Goal: Task Accomplishment & Management: Manage account settings

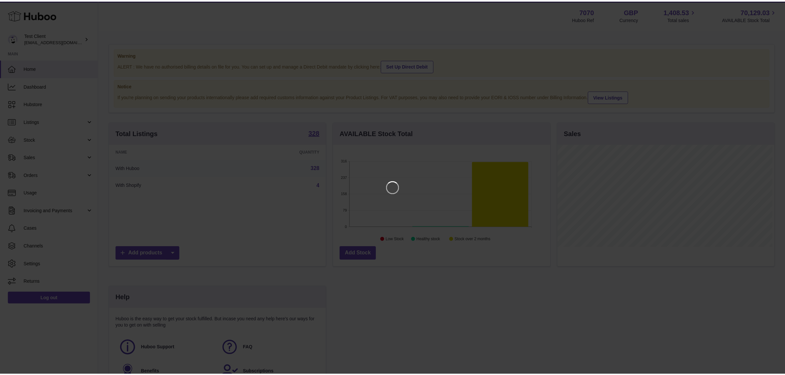
scroll to position [103, 219]
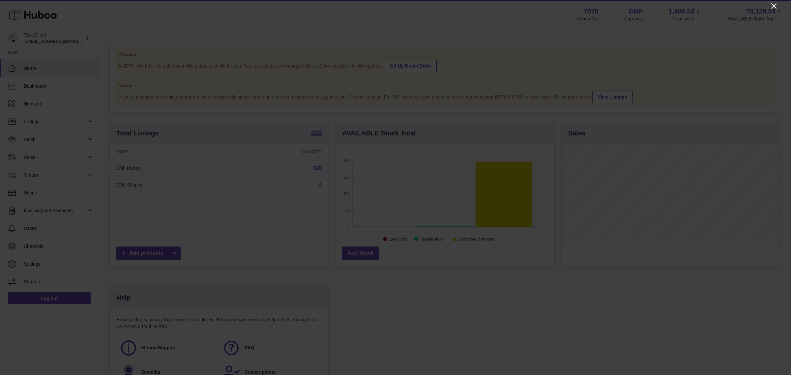
click at [775, 5] on icon "Close" at bounding box center [774, 5] width 5 height 5
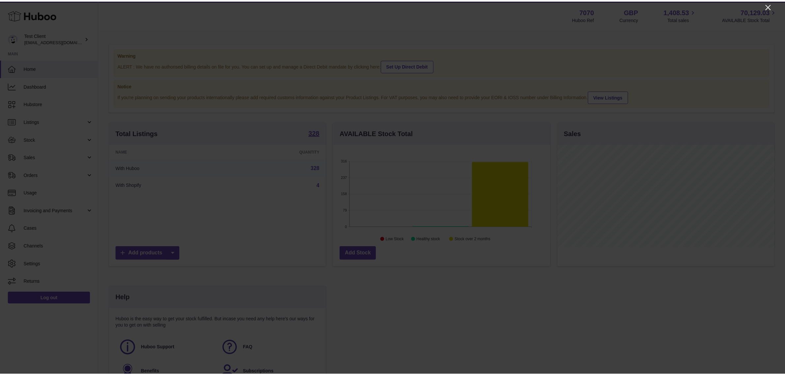
scroll to position [329659, 329546]
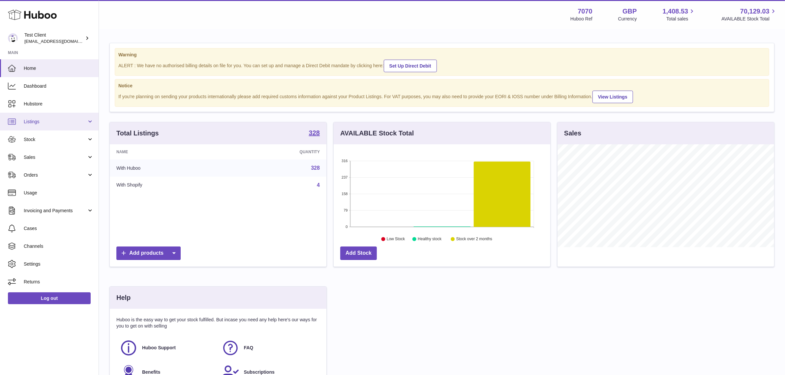
click at [56, 121] on span "Listings" at bounding box center [55, 122] width 63 height 6
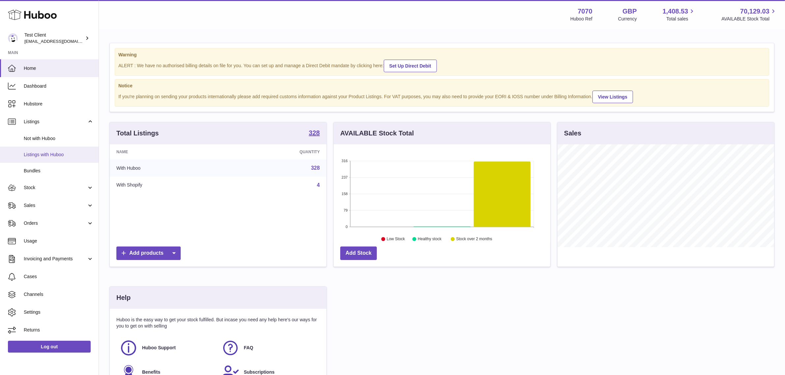
click at [53, 157] on span "Listings with Huboo" at bounding box center [59, 155] width 70 height 6
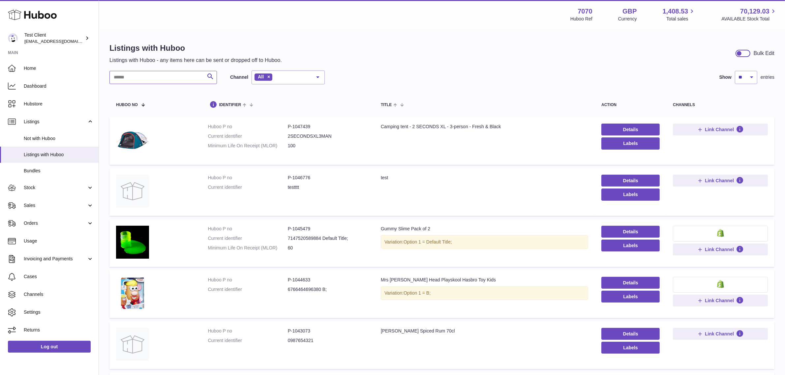
click at [160, 73] on input "text" at bounding box center [163, 77] width 108 height 13
type input "***"
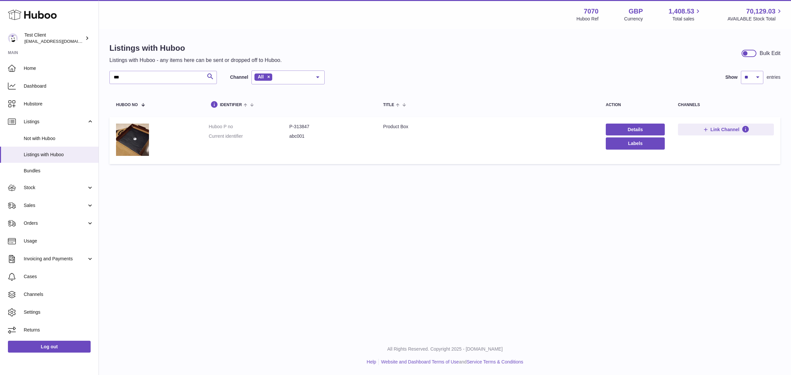
click at [298, 126] on dd "P-313847" at bounding box center [330, 127] width 81 height 6
copy dd "313847"
click at [540, 195] on div "Menu Huboo 7070 Huboo Ref GBP Currency 1,408.53 Total sales 70,129.03 AVAILABLE…" at bounding box center [445, 168] width 693 height 336
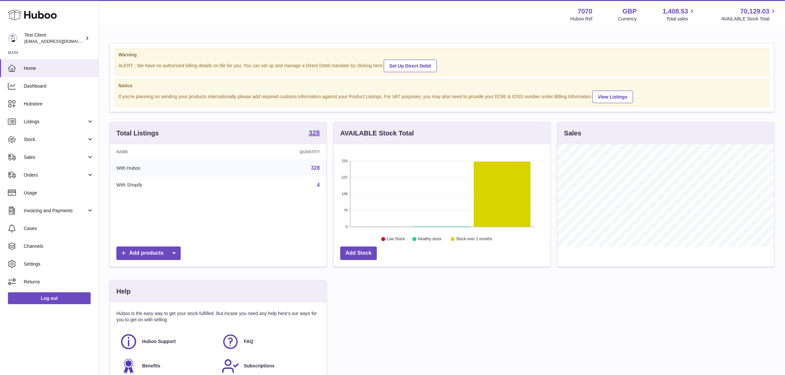
scroll to position [103, 217]
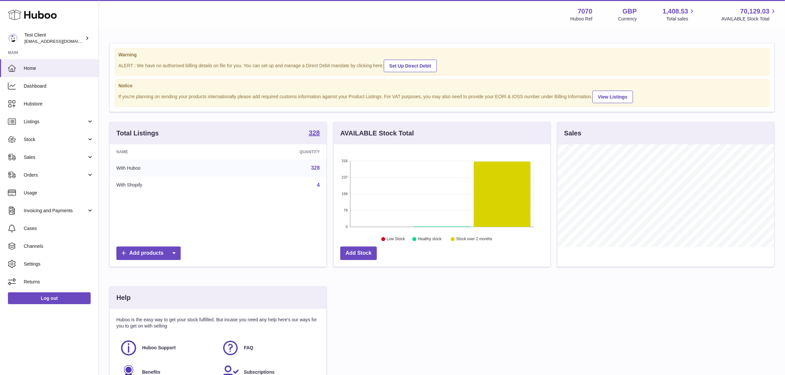
click at [220, 85] on strong "Notice" at bounding box center [441, 86] width 647 height 6
click at [56, 162] on link "Sales" at bounding box center [49, 157] width 99 height 18
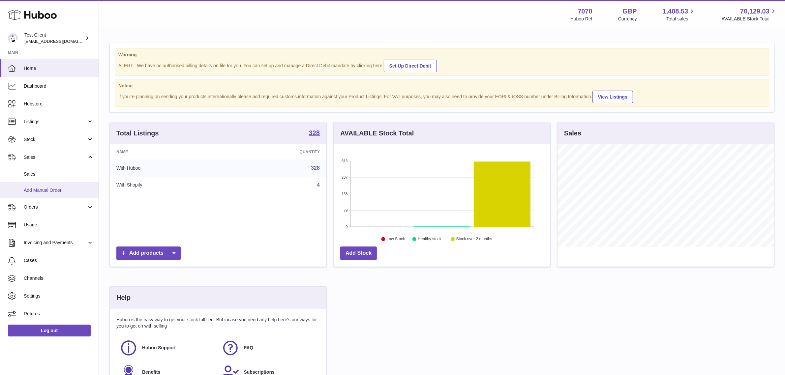
click at [60, 190] on span "Add Manual Order" at bounding box center [59, 190] width 70 height 6
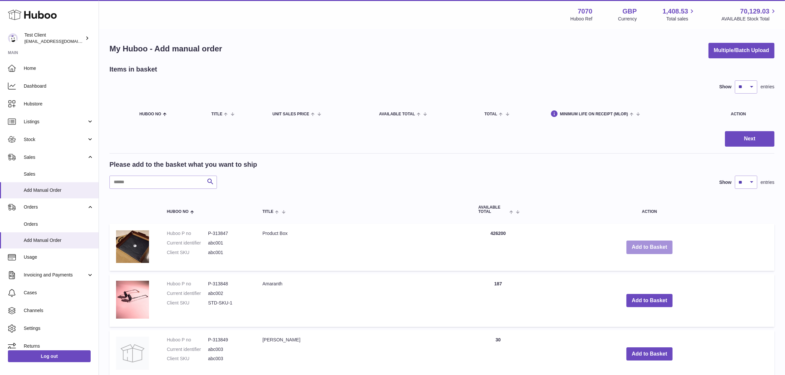
click at [650, 251] on button "Add to Basket" at bounding box center [650, 248] width 46 height 14
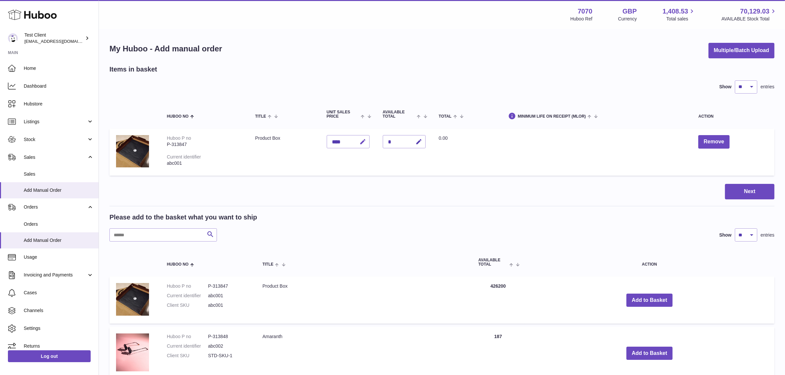
click at [366, 142] on icon "button" at bounding box center [362, 142] width 7 height 7
click at [347, 139] on input "****" at bounding box center [348, 141] width 43 height 13
click at [366, 139] on icon "submit" at bounding box center [363, 142] width 6 height 6
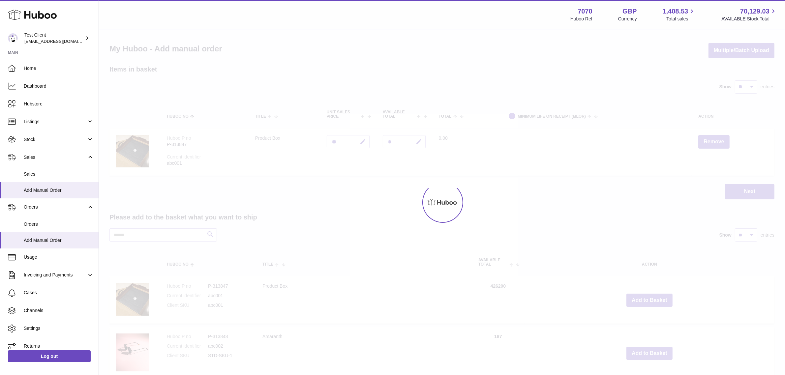
type input "*****"
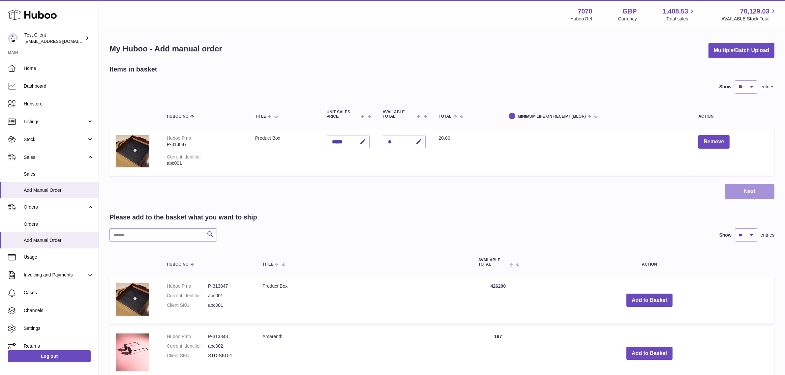
click at [746, 193] on button "Next" at bounding box center [749, 191] width 49 height 15
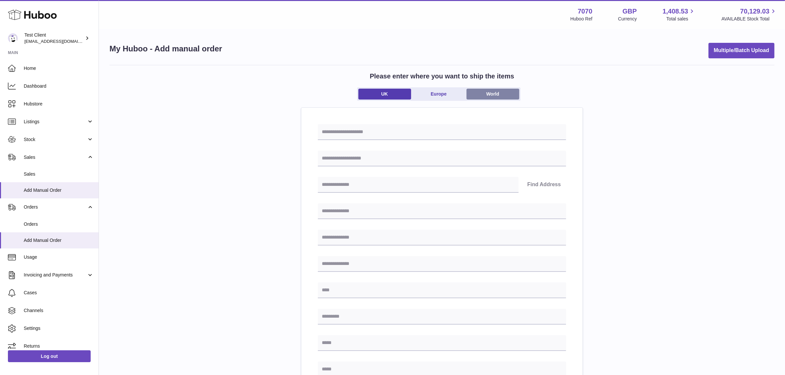
click at [500, 93] on link "World" at bounding box center [493, 94] width 53 height 11
click at [418, 128] on input "text" at bounding box center [442, 132] width 248 height 16
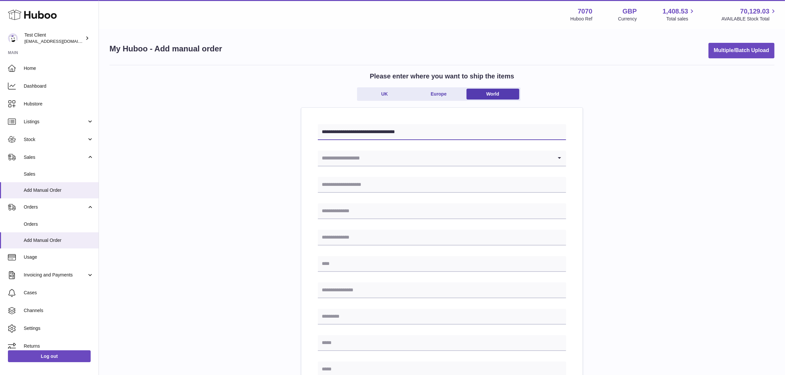
drag, startPoint x: 420, startPoint y: 130, endPoint x: 436, endPoint y: 131, distance: 15.5
click at [434, 131] on input "**********" at bounding box center [442, 132] width 248 height 16
type input "**********"
type input "******"
type input "**********"
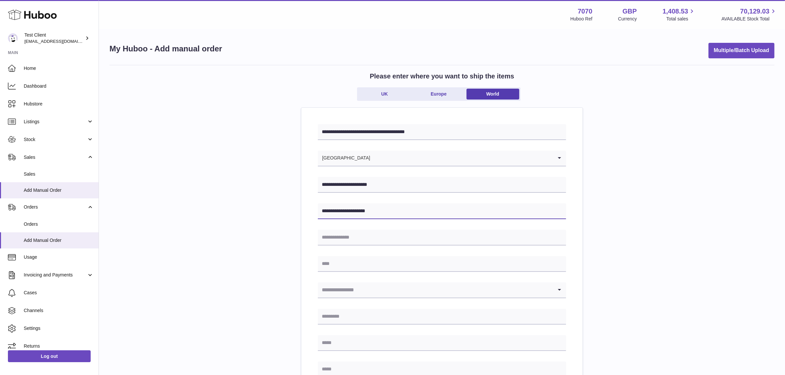
type input "**********"
type input "********"
type input "**"
type input "*****"
click at [376, 212] on input "**********" at bounding box center [442, 211] width 248 height 16
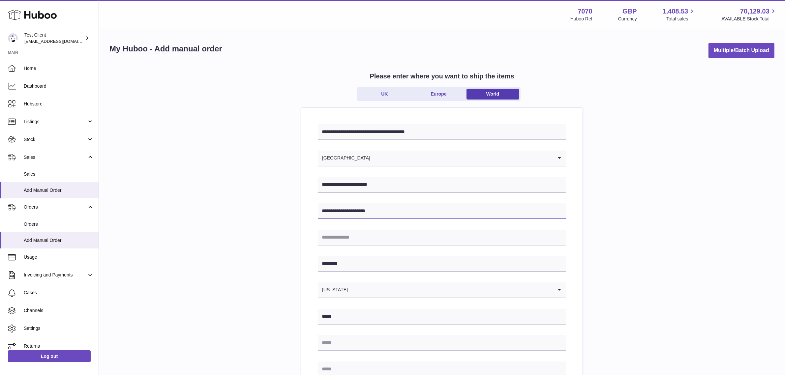
click at [376, 212] on input "**********" at bounding box center [442, 211] width 248 height 16
type input "**********"
paste input "text"
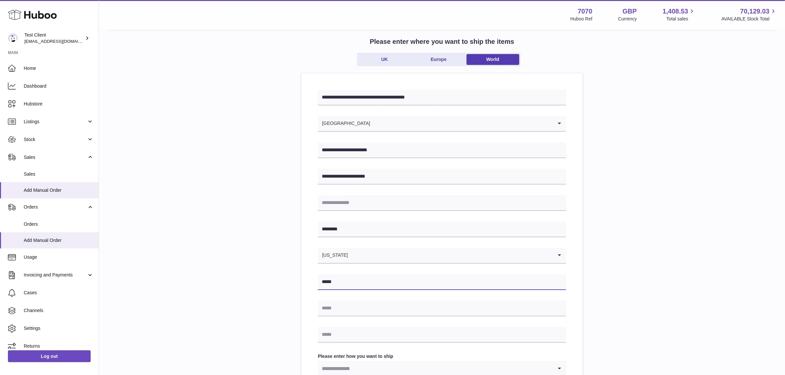
scroll to position [82, 0]
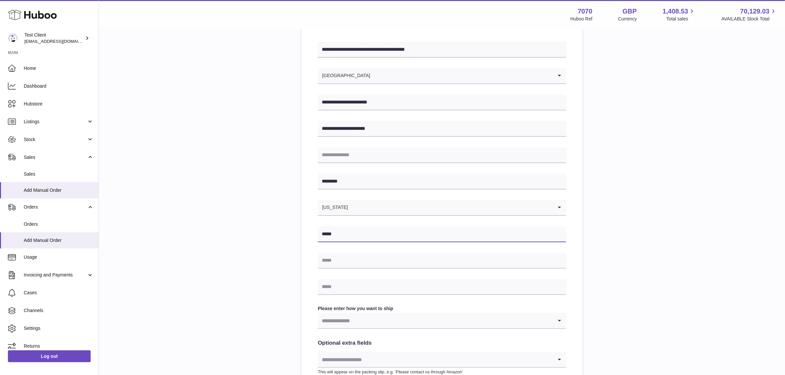
type input "*****"
click at [354, 258] on input "text" at bounding box center [442, 261] width 248 height 16
type input "**********"
drag, startPoint x: 761, startPoint y: 251, endPoint x: 724, endPoint y: 254, distance: 36.5
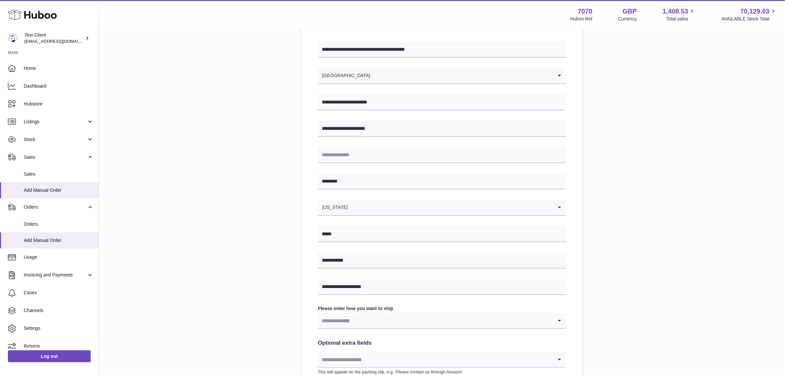
click at [758, 251] on div "**********" at bounding box center [441, 221] width 665 height 476
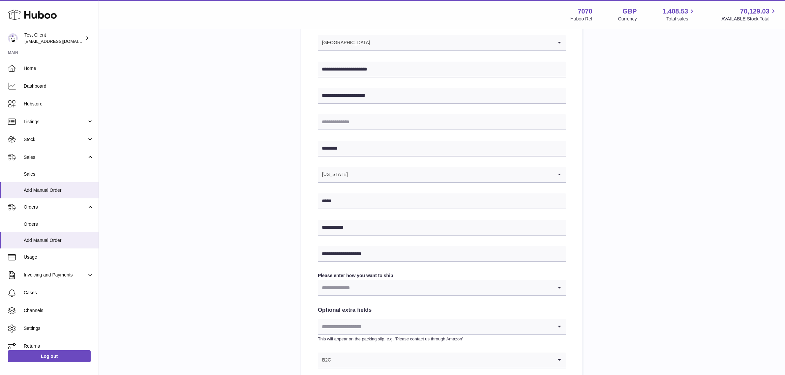
scroll to position [218, 0]
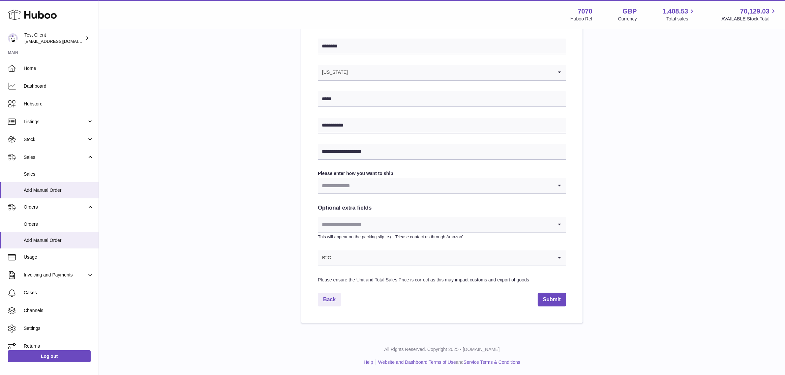
click at [355, 181] on input "Search for option" at bounding box center [435, 185] width 235 height 15
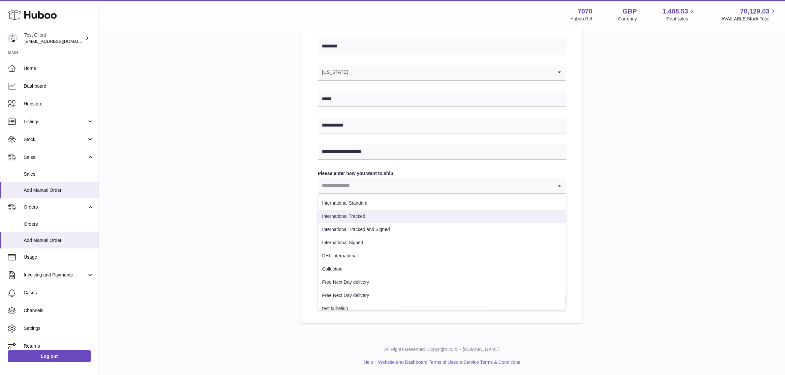
click at [371, 218] on li "International Tracked" at bounding box center [442, 216] width 248 height 13
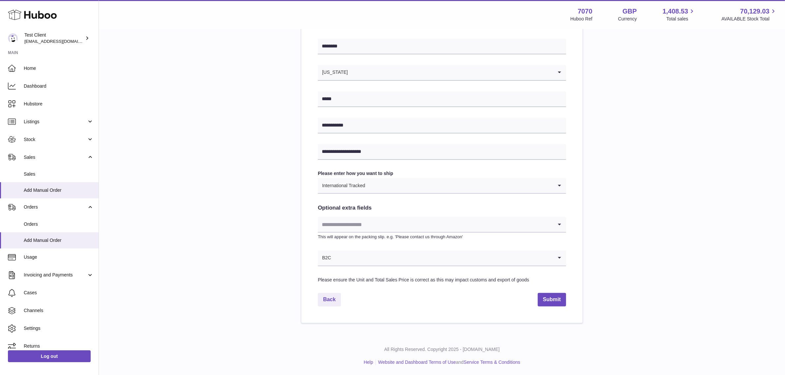
click at [368, 223] on input "Search for option" at bounding box center [435, 224] width 235 height 15
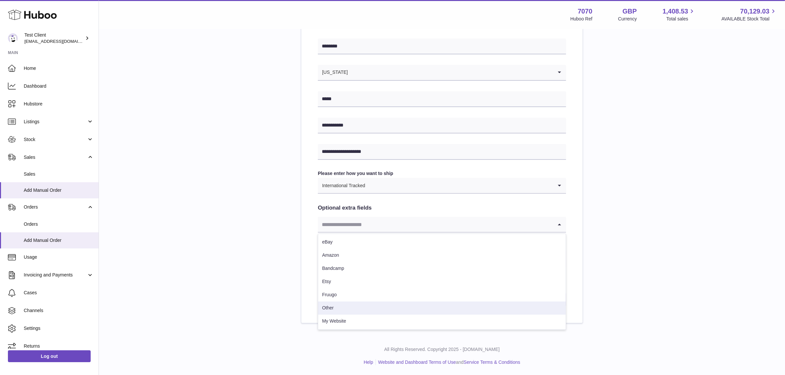
click at [355, 310] on li "Other" at bounding box center [442, 308] width 248 height 13
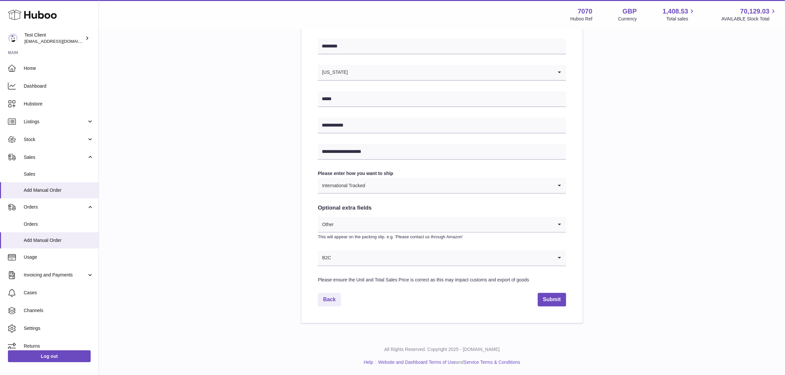
click at [532, 297] on div "Back Submit" at bounding box center [442, 300] width 248 height 14
click at [554, 299] on button "Submit" at bounding box center [552, 300] width 28 height 14
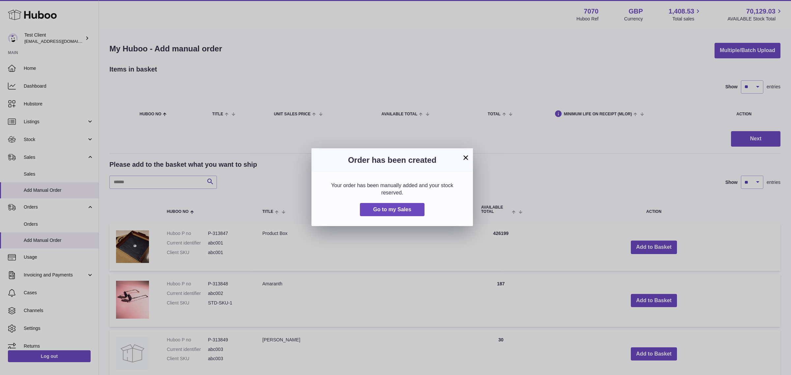
click at [380, 218] on div "Your order has been manually added and your stock reserved. Go to my Sales" at bounding box center [393, 199] width 162 height 54
click at [385, 210] on span "Go to my Sales" at bounding box center [392, 210] width 38 height 6
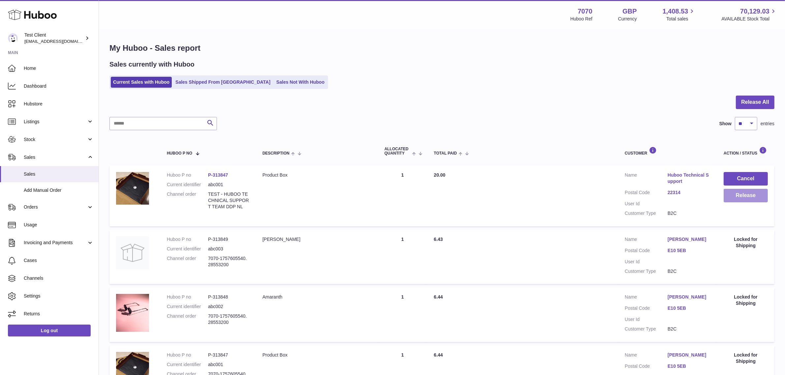
click at [731, 195] on button "Release" at bounding box center [746, 196] width 44 height 14
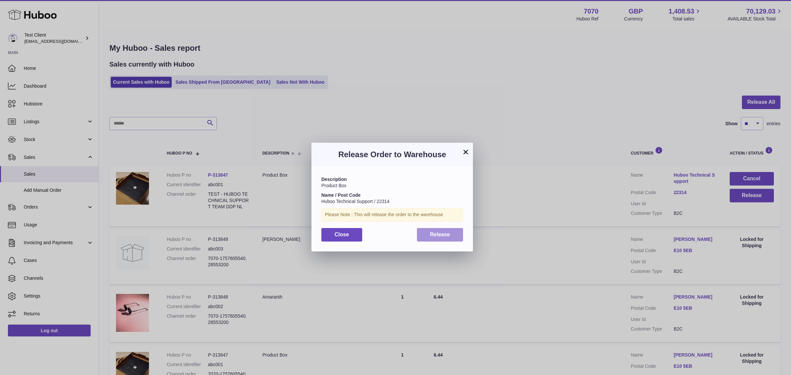
click at [446, 236] on span "Release" at bounding box center [440, 235] width 20 height 6
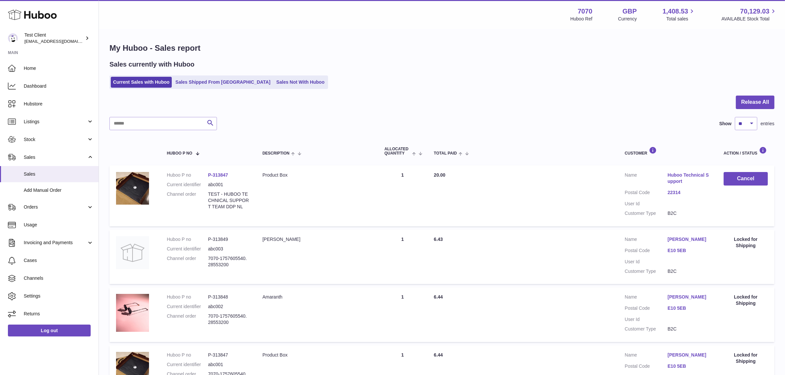
click at [277, 83] on link "Sales Not With Huboo" at bounding box center [300, 82] width 53 height 11
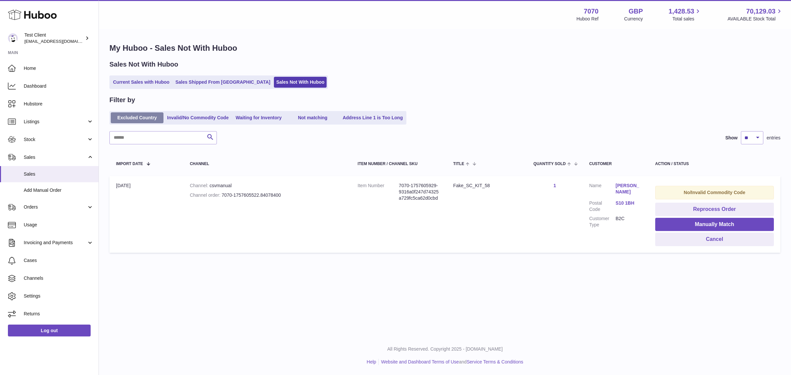
click at [136, 115] on link "Excluded Country" at bounding box center [137, 117] width 53 height 11
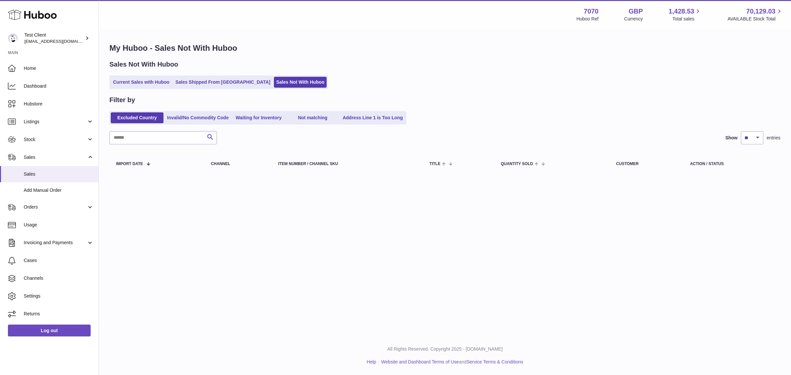
click at [404, 242] on div "Menu Huboo 7070 Huboo Ref GBP Currency 1,428.53 Total sales 70,129.03 AVAILABLE…" at bounding box center [445, 168] width 693 height 336
click at [192, 116] on link "Invalid/No Commodity Code" at bounding box center [198, 117] width 66 height 11
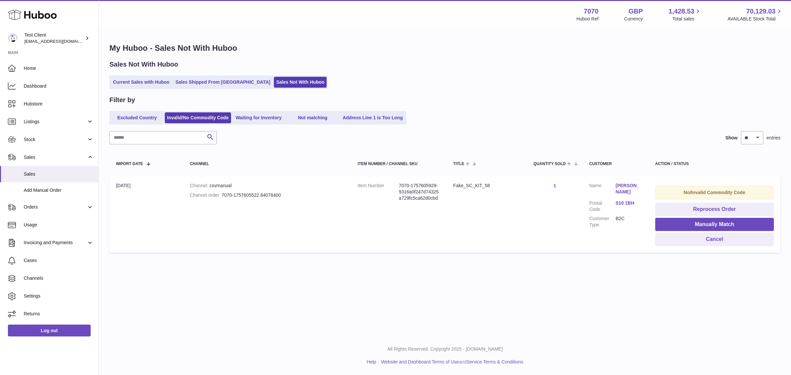
click at [518, 235] on td "Title Fake_SC_KIT_58" at bounding box center [487, 214] width 80 height 77
click at [413, 195] on dd "7070-1757605929-9316a0f247d74325a729fc5ca62d0cbd" at bounding box center [419, 192] width 41 height 19
click at [482, 284] on div "Menu Huboo 7070 Huboo Ref GBP Currency 1,428.53 Total sales 70,129.03 AVAILABLE…" at bounding box center [445, 168] width 693 height 336
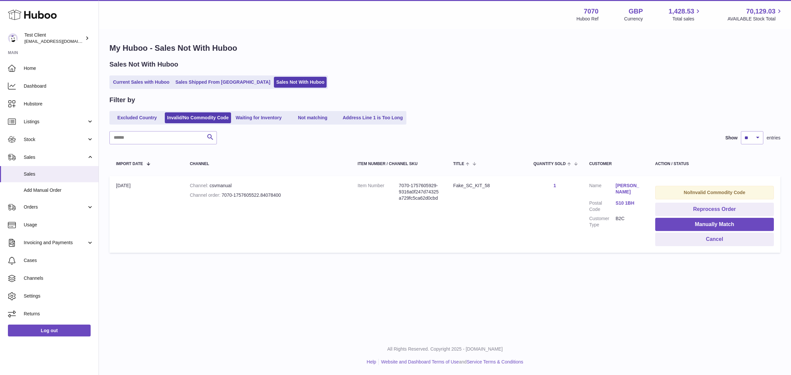
click at [424, 284] on div "Menu Huboo 7070 Huboo Ref GBP Currency 1,428.53 Total sales 70,129.03 AVAILABLE…" at bounding box center [445, 168] width 693 height 336
click at [452, 201] on td "Title Fake_SC_KIT_58" at bounding box center [487, 214] width 80 height 77
click at [454, 215] on td "Title Fake_SC_KIT_58" at bounding box center [487, 214] width 80 height 77
click at [452, 268] on div "My Huboo - Sales Not With Huboo Sales Not With Huboo Current Sales with Huboo S…" at bounding box center [445, 150] width 693 height 240
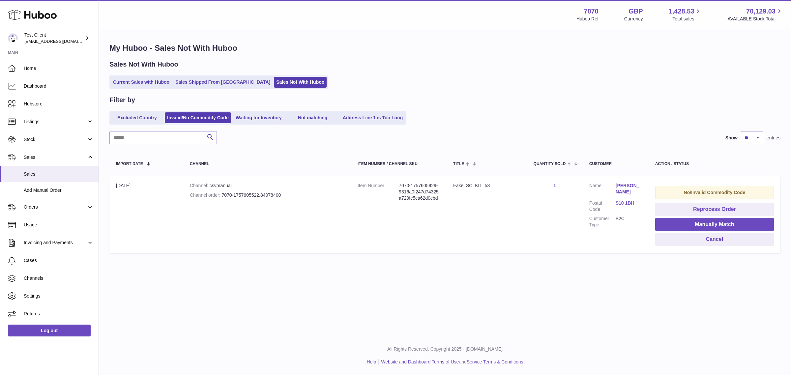
click at [396, 187] on dt "Item Number" at bounding box center [378, 192] width 41 height 19
click at [400, 187] on dd "7070-1757605929-9316a0f247d74325a729fc5ca62d0cbd" at bounding box center [419, 192] width 41 height 19
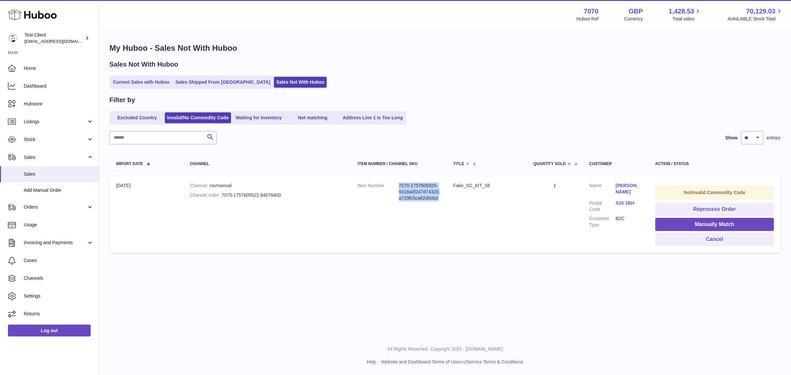
click at [424, 248] on td "Item Number 7070-1757605929-9316a0f247d74325a729fc5ca62d0cbd" at bounding box center [399, 214] width 96 height 77
click at [480, 260] on div "My Huboo - Sales Not With Huboo Sales Not With Huboo Current Sales with Huboo S…" at bounding box center [445, 150] width 693 height 240
click at [434, 243] on td "Item Number 7070-1757605929-9316a0f247d74325a729fc5ca62d0cbd" at bounding box center [399, 214] width 96 height 77
click at [66, 199] on link "Orders" at bounding box center [49, 208] width 99 height 18
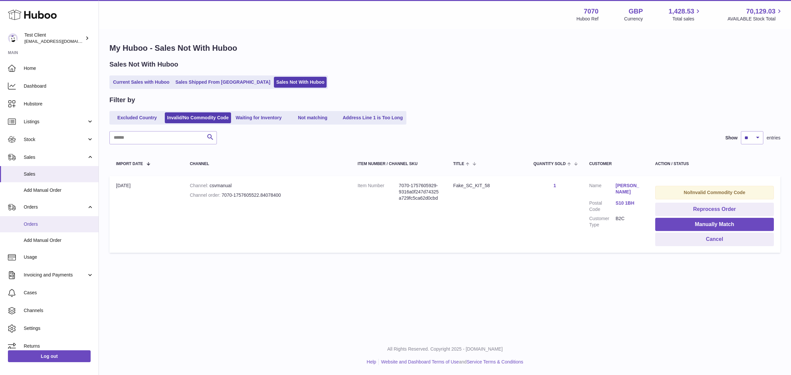
click at [58, 221] on span "Orders" at bounding box center [59, 224] width 70 height 6
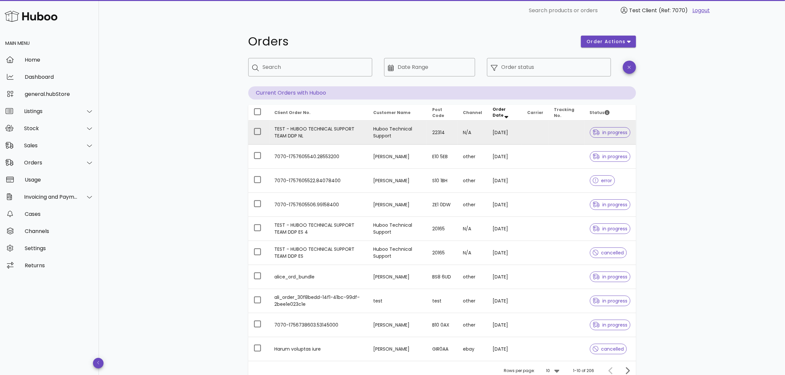
click at [471, 139] on td "N/A" at bounding box center [473, 133] width 30 height 24
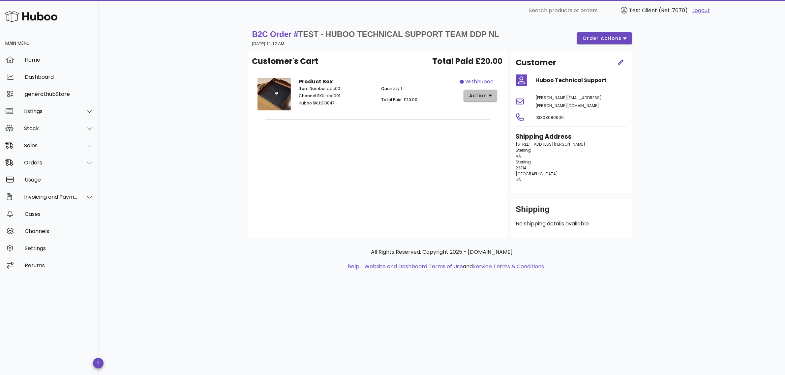
click at [482, 96] on span "action" at bounding box center [478, 95] width 18 height 7
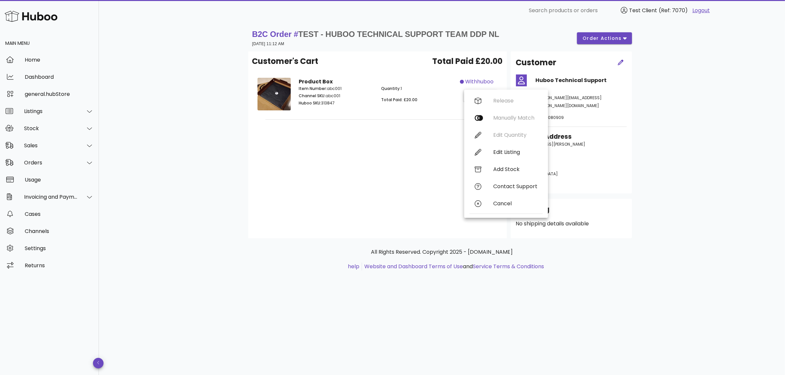
click at [339, 225] on div "Customer's Cart Total Paid £20.00 Product Box Item Number: abc001 Channel SKU: …" at bounding box center [377, 144] width 259 height 187
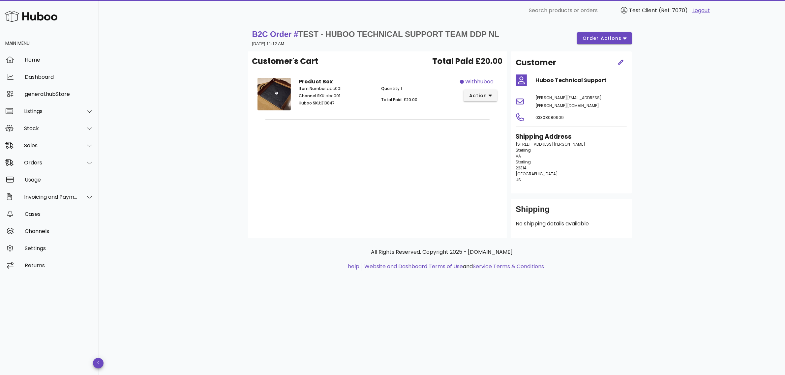
click at [358, 136] on div "Customer's Cart Total Paid £20.00 Product Box Item Number: abc001 Channel SKU: …" at bounding box center [377, 144] width 259 height 187
click at [489, 94] on icon "button" at bounding box center [491, 96] width 4 height 6
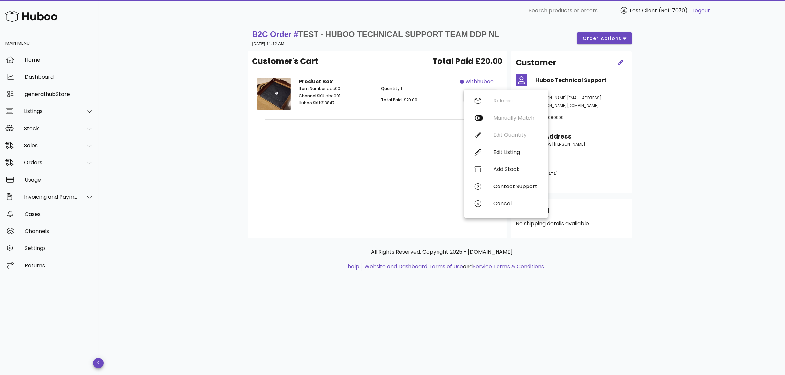
click at [635, 35] on div "B2C Order # TEST - HUBOO TECHNICAL SUPPORT TEAM DDP NL [DATE] 11:12 AM order ac…" at bounding box center [442, 38] width 388 height 26
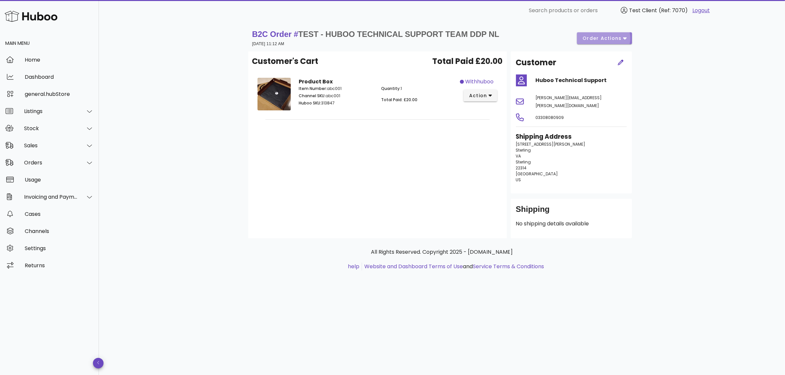
click at [624, 36] on icon "button" at bounding box center [625, 38] width 4 height 6
click at [661, 46] on div "B2C Order # TEST - HUBOO TECHNICAL SUPPORT TEAM DDP NL [DATE] 11:12 AM order ac…" at bounding box center [442, 198] width 686 height 354
click at [370, 160] on div "Customer's Cart Total Paid £20.00 Product Box Item Number: abc001 Channel SKU: …" at bounding box center [377, 144] width 259 height 187
click at [416, 187] on div "Customer's Cart Total Paid £20.00 Product Box Item Number: abc001 Channel SKU: …" at bounding box center [377, 144] width 259 height 187
click at [65, 151] on div "Sales" at bounding box center [49, 145] width 99 height 17
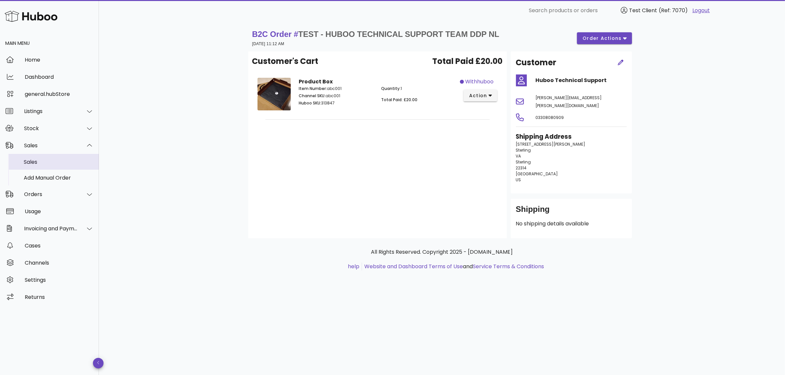
click at [47, 164] on div "Sales" at bounding box center [59, 162] width 70 height 6
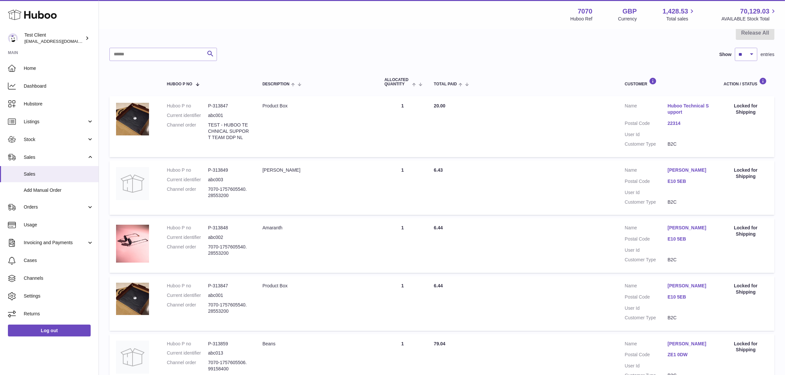
scroll to position [70, 0]
drag, startPoint x: 737, startPoint y: 133, endPoint x: 754, endPoint y: 121, distance: 19.9
click at [754, 121] on td "Action / Status Locked for Shipping" at bounding box center [745, 126] width 57 height 61
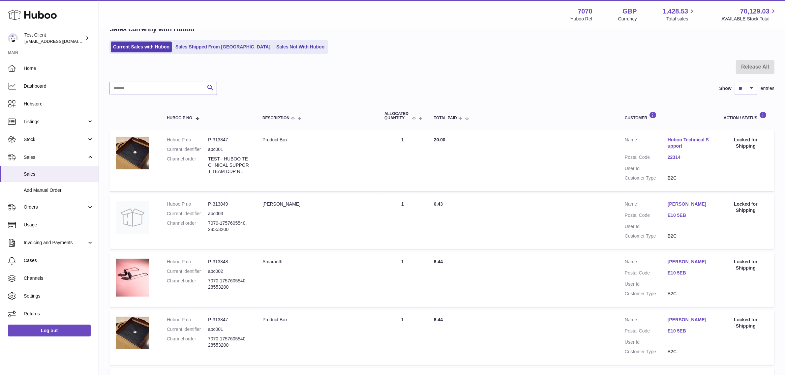
scroll to position [35, 0]
click at [66, 213] on link "Orders" at bounding box center [49, 208] width 99 height 18
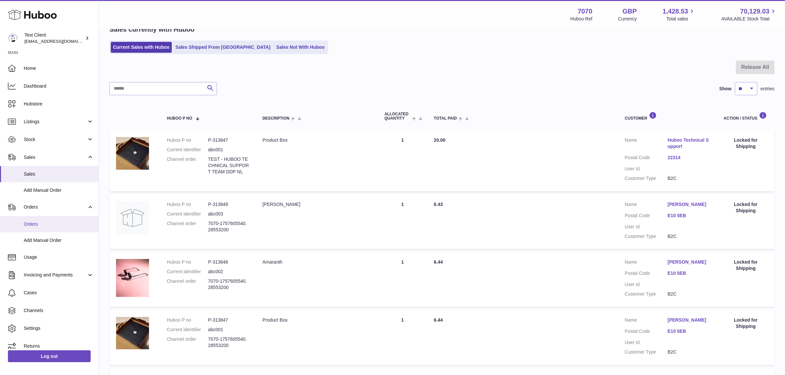
click at [45, 231] on link "Orders" at bounding box center [49, 224] width 99 height 16
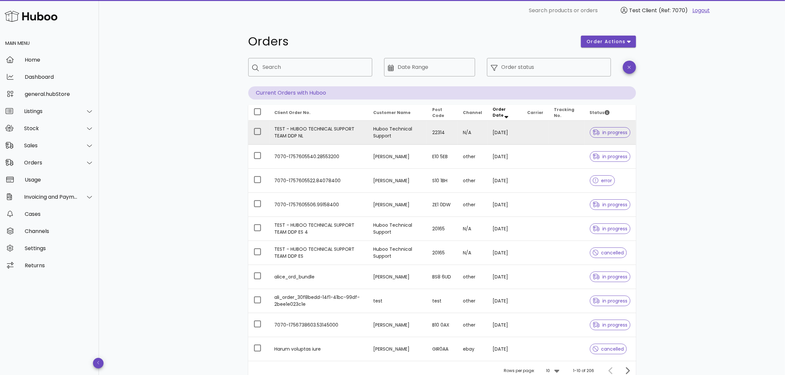
click at [360, 132] on td "TEST - HUBOO TECHNICAL SUPPORT TEAM DDP NL" at bounding box center [318, 133] width 99 height 24
